Goal: Task Accomplishment & Management: Manage account settings

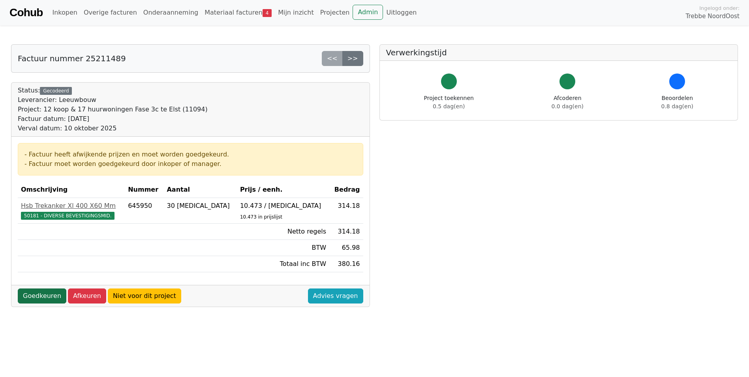
click at [38, 293] on link "Goedkeuren" at bounding box center [42, 295] width 49 height 15
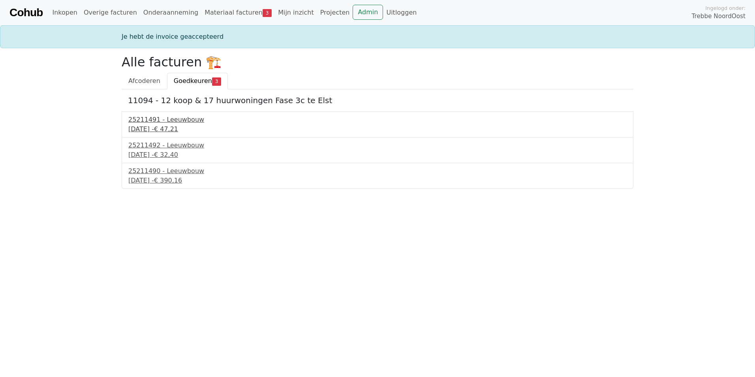
click at [163, 121] on div "25211491 - Leeuwbouw" at bounding box center [377, 119] width 498 height 9
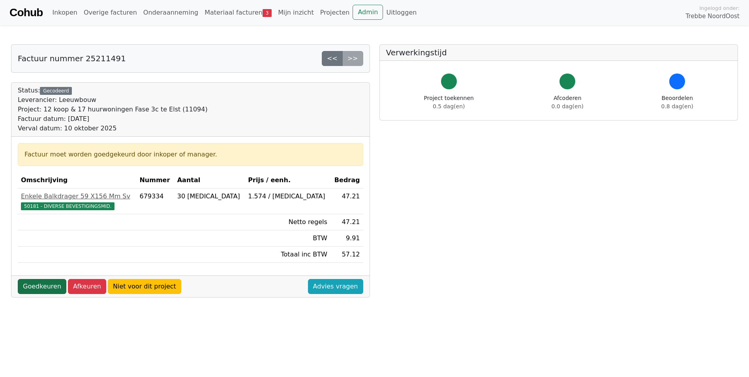
click at [35, 284] on link "Goedkeuren" at bounding box center [42, 286] width 49 height 15
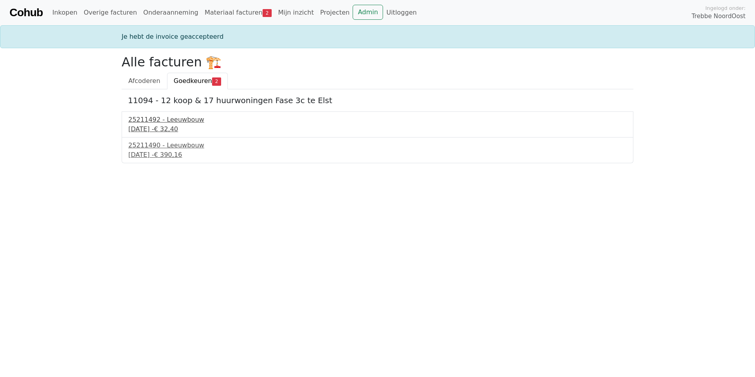
click at [175, 119] on div "25211492 - Leeuwbouw" at bounding box center [377, 119] width 498 height 9
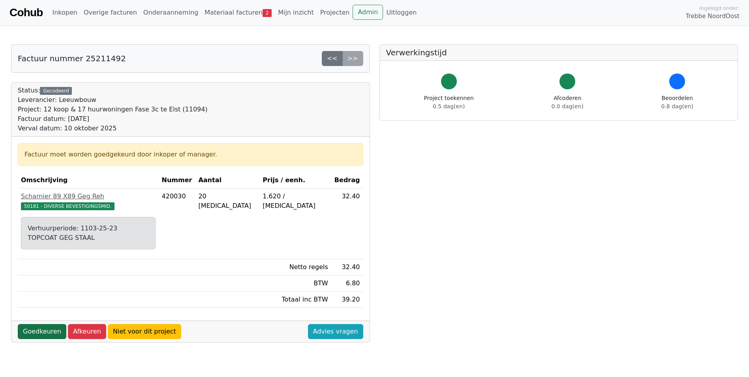
click at [29, 324] on link "Goedkeuren" at bounding box center [42, 331] width 49 height 15
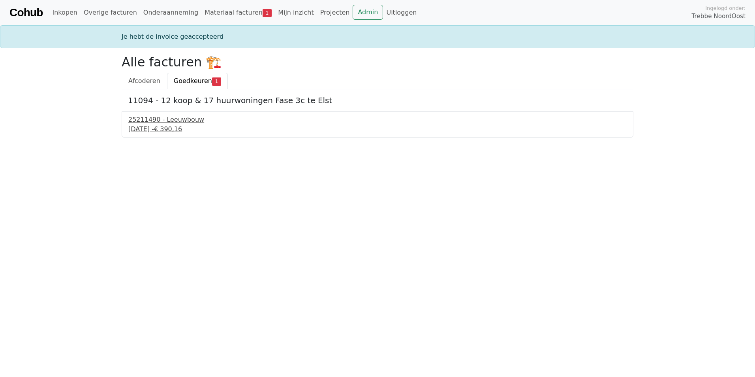
click at [167, 121] on div "25211490 - Leeuwbouw" at bounding box center [377, 119] width 498 height 9
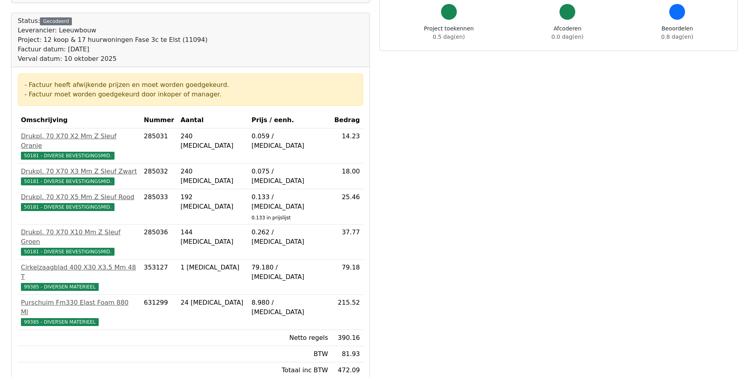
scroll to position [197, 0]
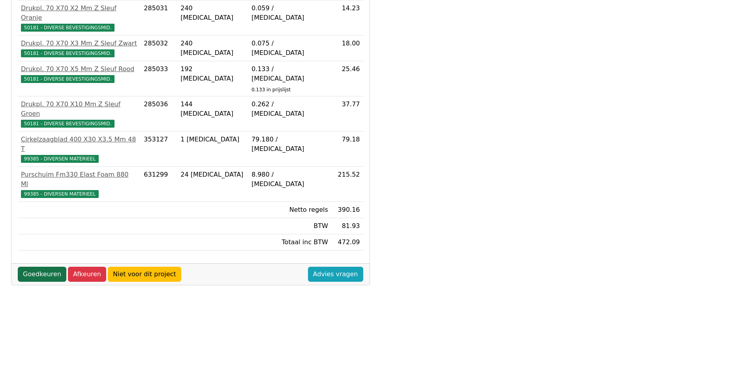
click at [45, 267] on link "Goedkeuren" at bounding box center [42, 274] width 49 height 15
